Goal: Task Accomplishment & Management: Manage account settings

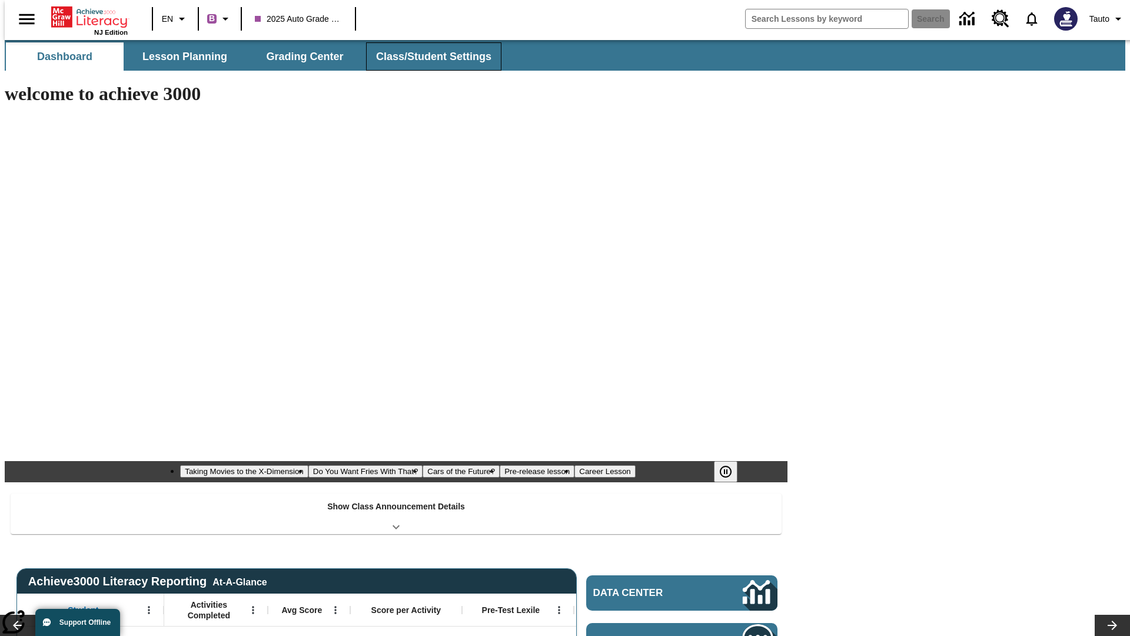
click at [427, 56] on button "Class/Student Settings" at bounding box center [433, 56] width 135 height 28
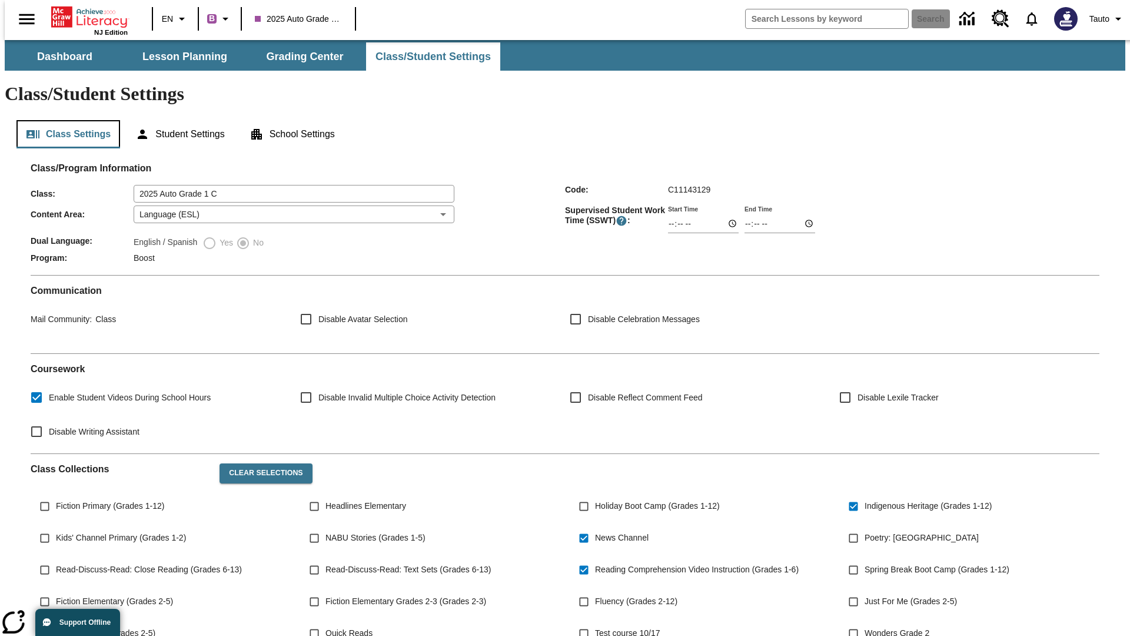
click at [64, 120] on button "Class Settings" at bounding box center [68, 134] width 104 height 28
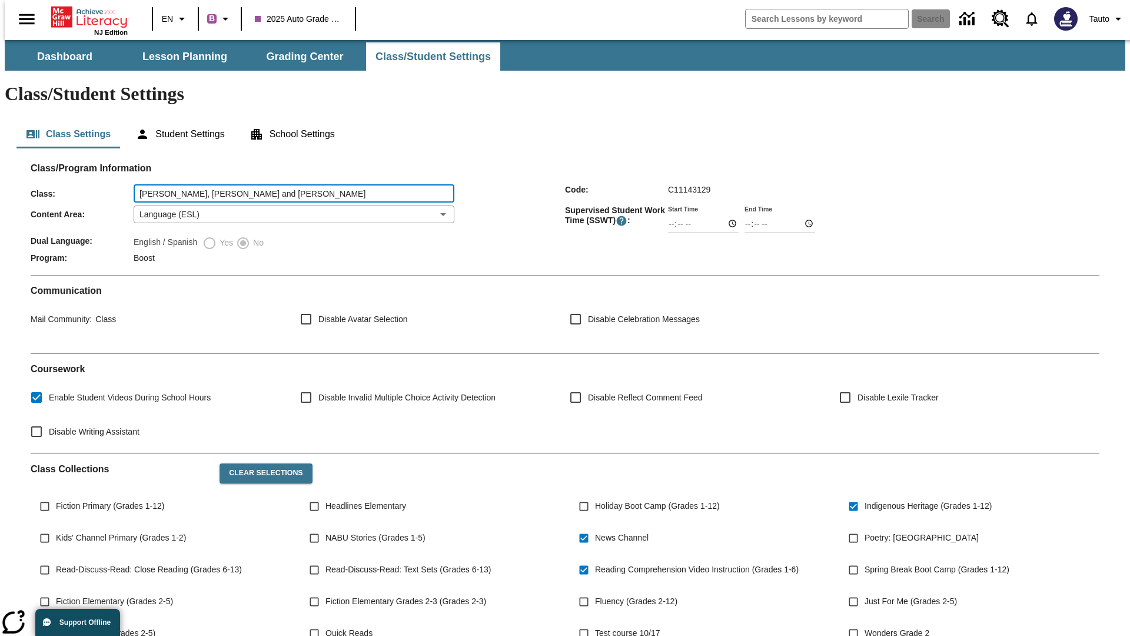
type input "Hermiston, Bartell and Heaney"
type input "06:00"
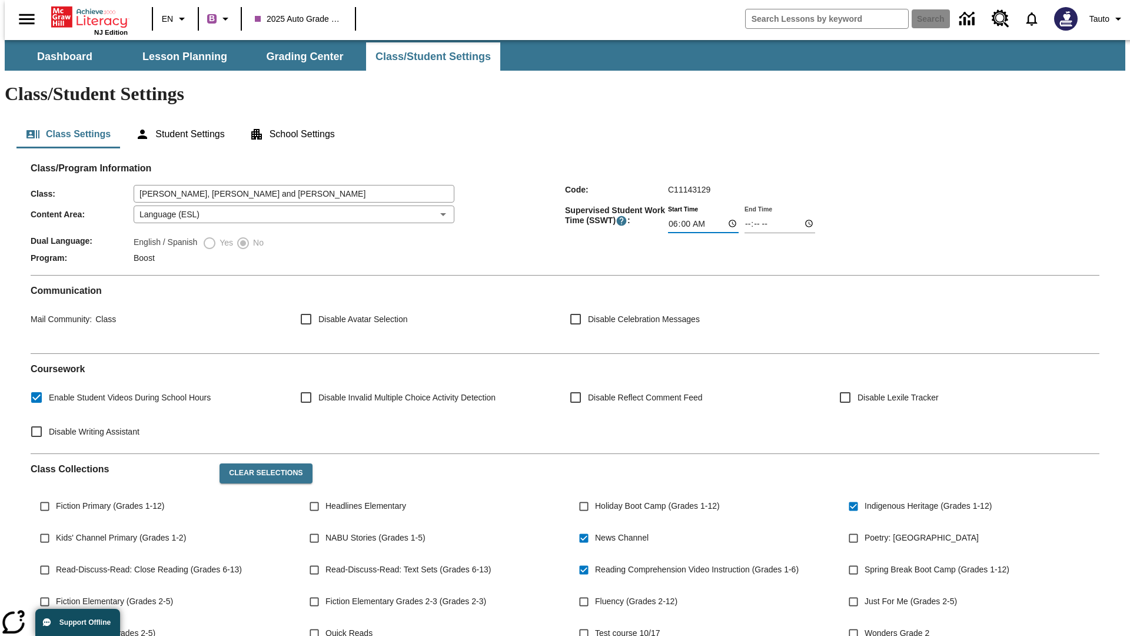
type input "06:01"
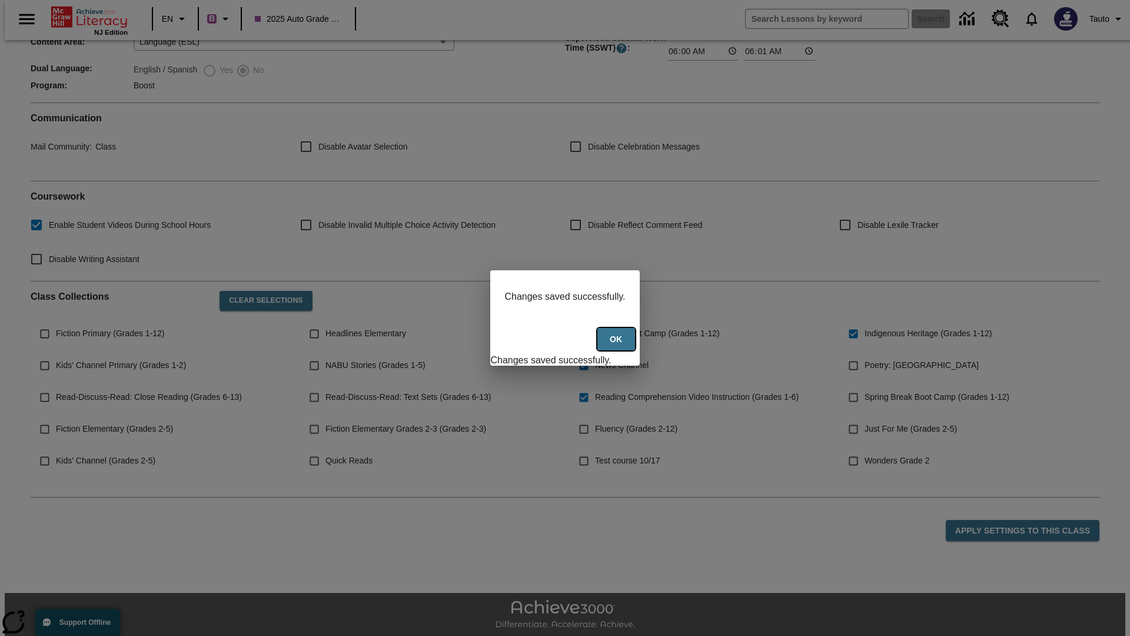
click at [617, 345] on button "Ok" at bounding box center [616, 339] width 38 height 23
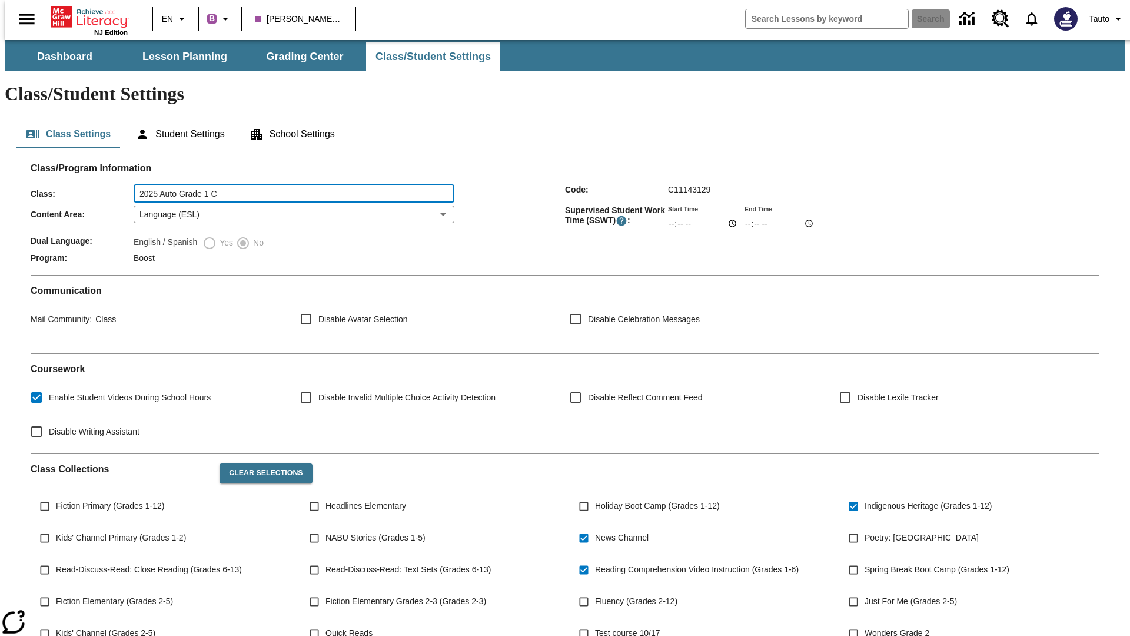
type input "2025 Auto Grade 1 C"
type input "06:00"
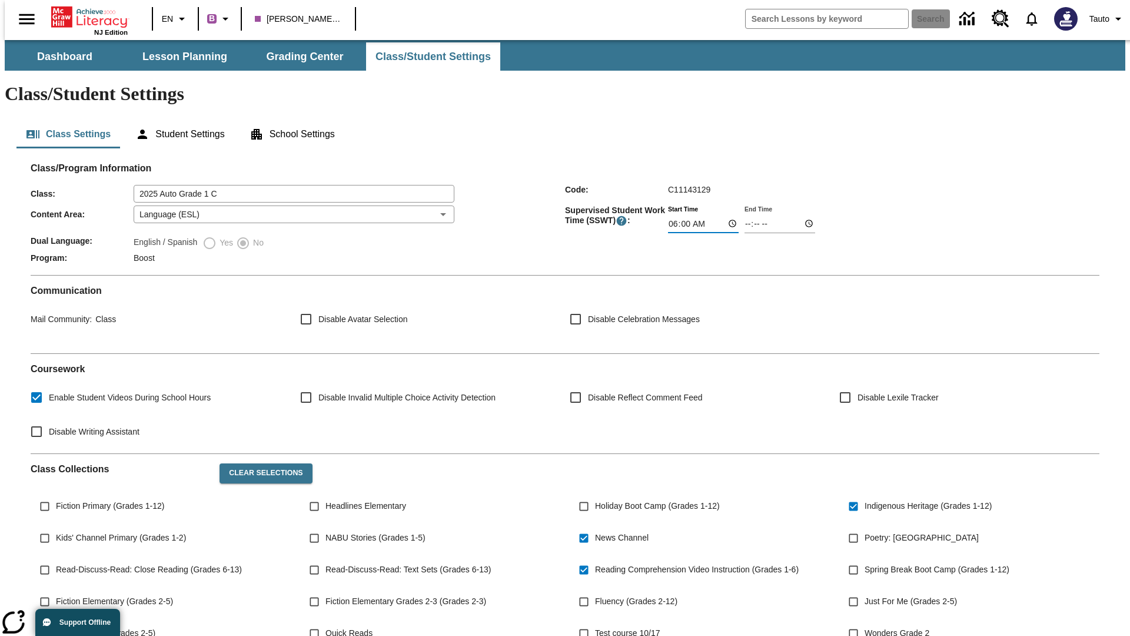
type input "06:01"
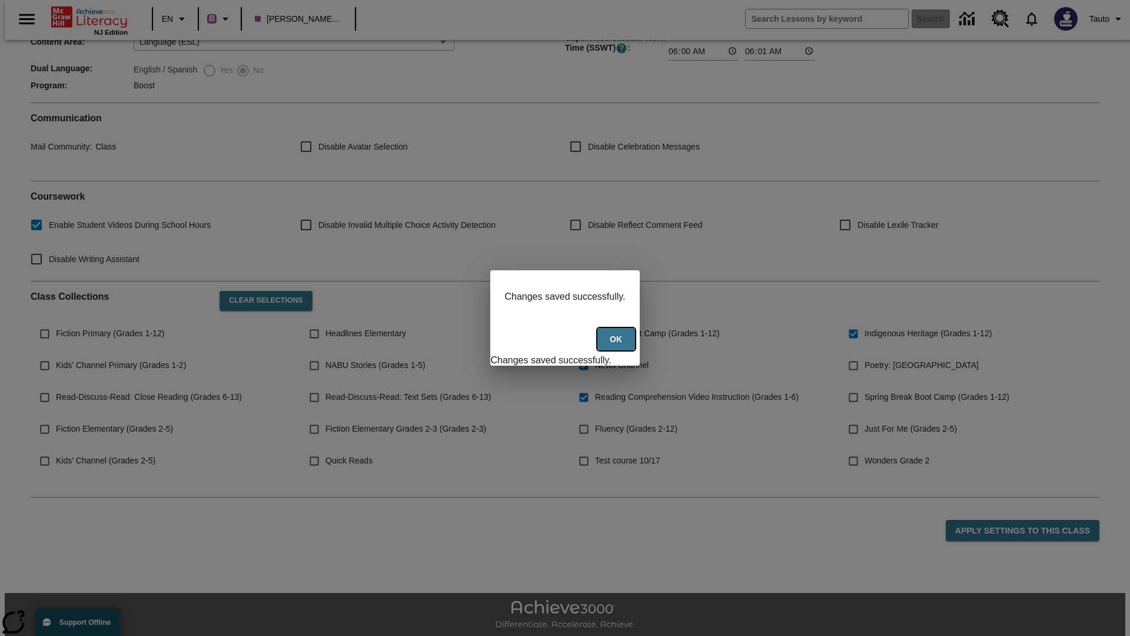
click at [617, 345] on button "Ok" at bounding box center [616, 339] width 38 height 23
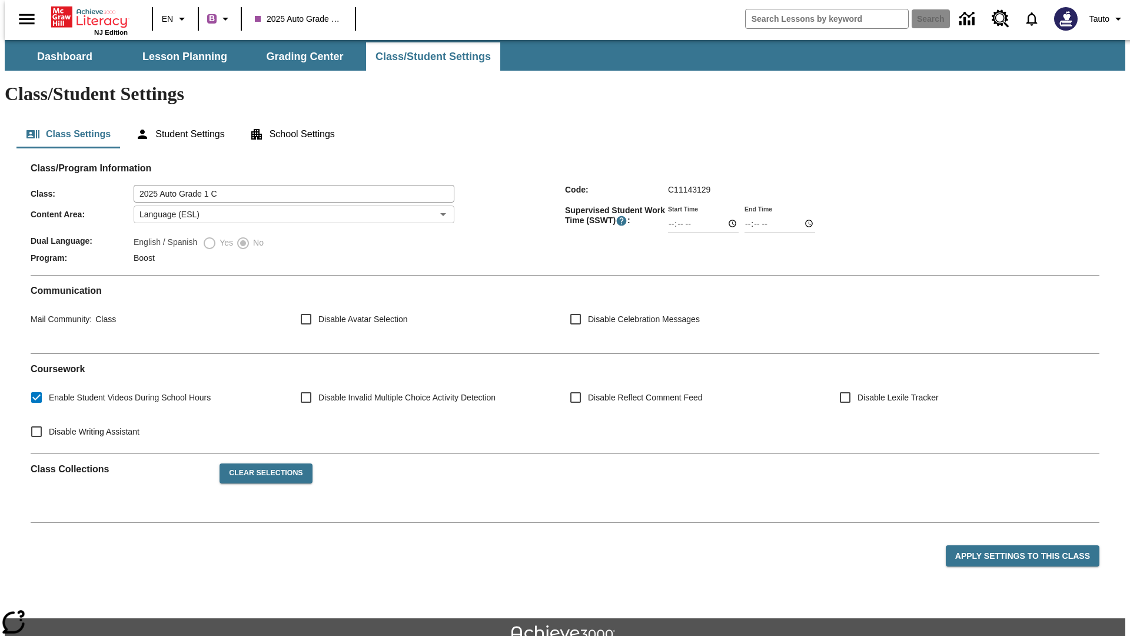
click at [290, 179] on body "Skip to main content NJ Edition EN B 2025 Auto Grade 1 C Search Tauto Dashboard…" at bounding box center [565, 367] width 1120 height 654
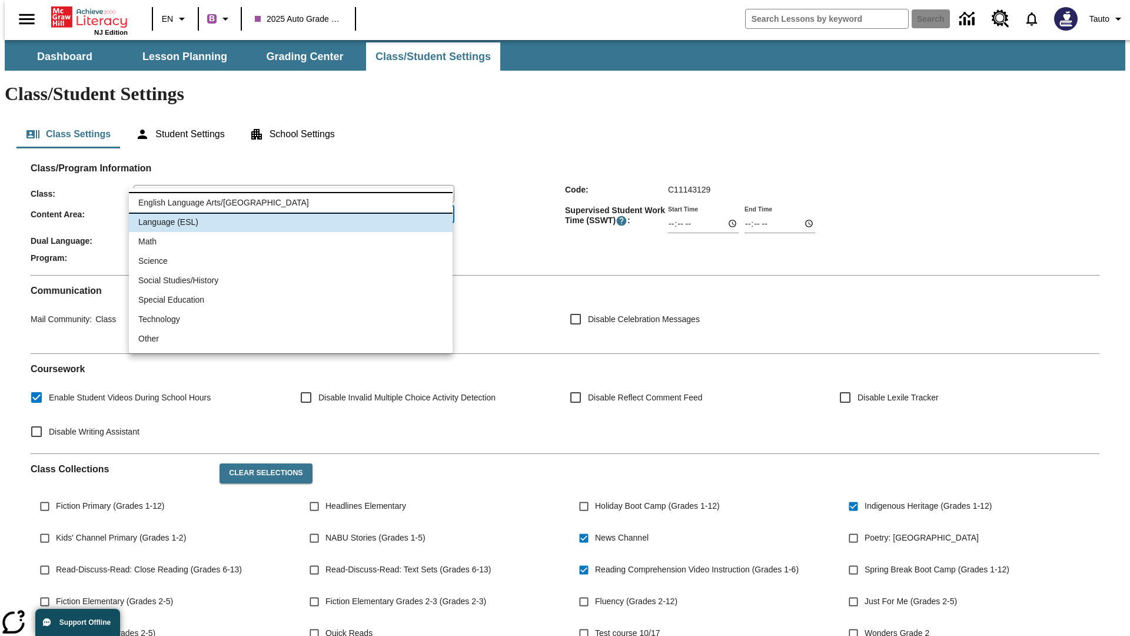
click at [291, 202] on li "English Language Arts/[GEOGRAPHIC_DATA]" at bounding box center [291, 202] width 324 height 19
type input "1"
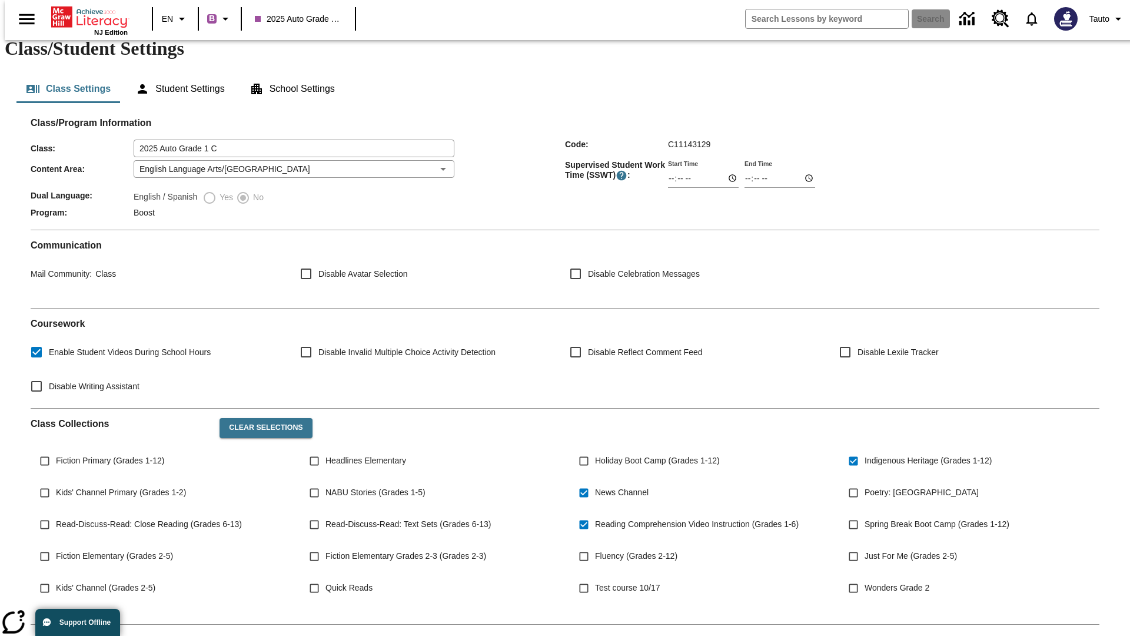
scroll to position [172, 0]
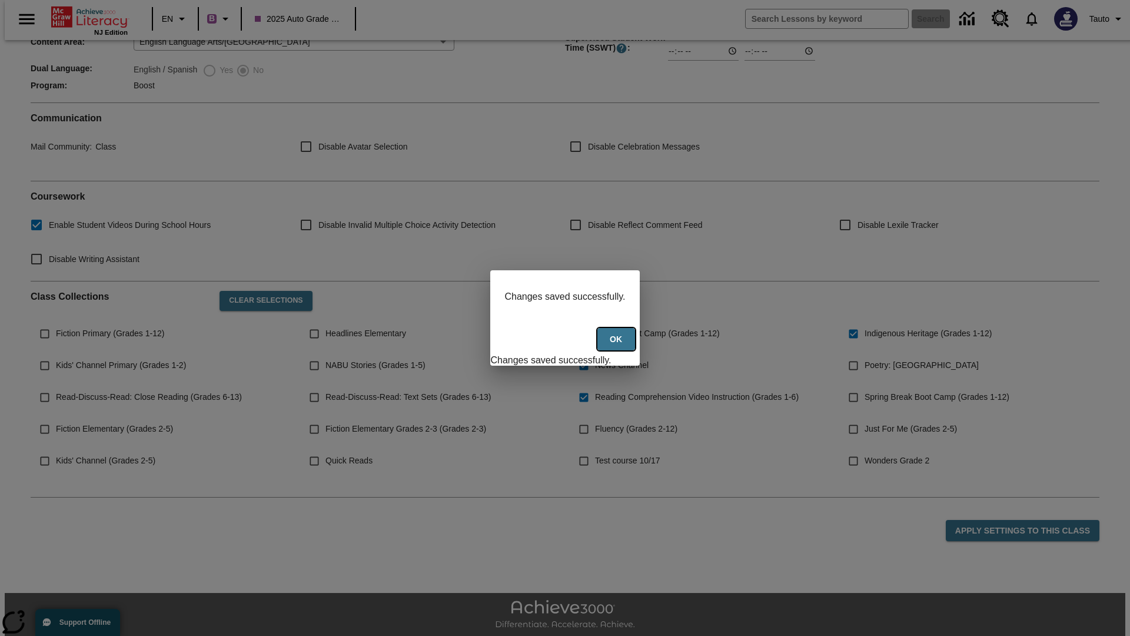
click at [617, 345] on button "Ok" at bounding box center [616, 339] width 38 height 23
